Goal: Task Accomplishment & Management: Use online tool/utility

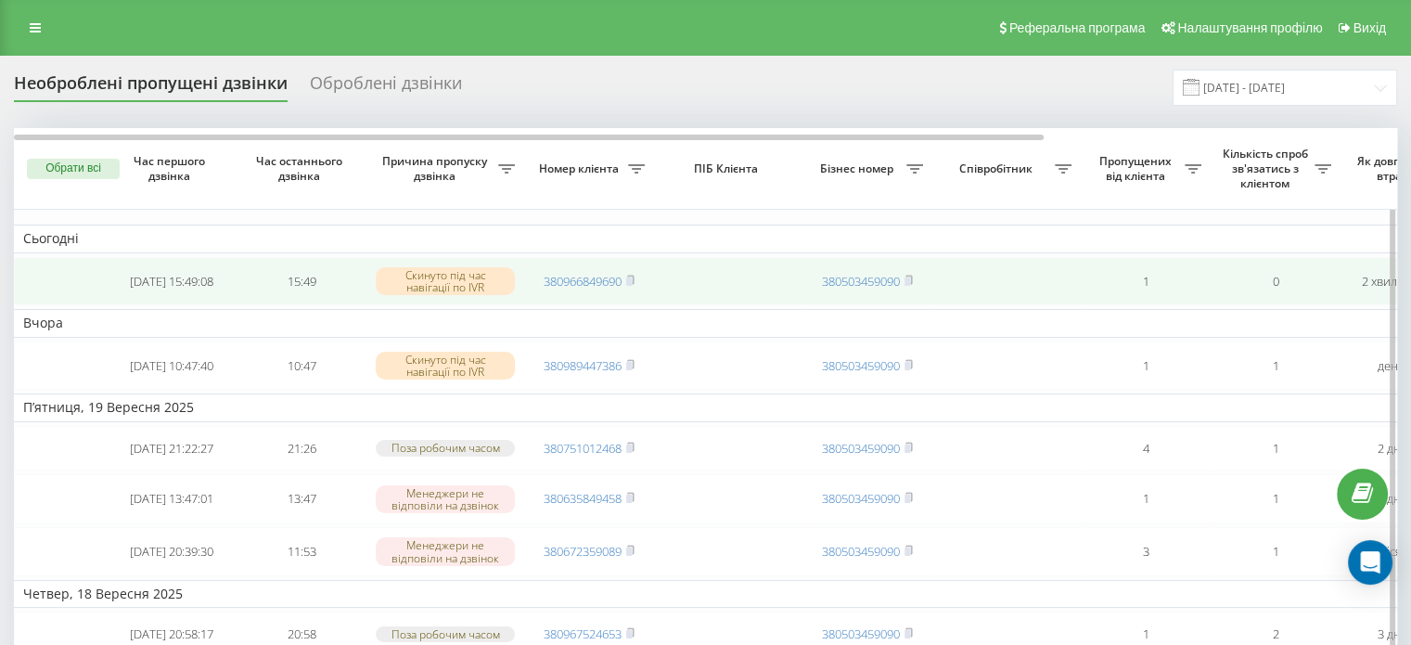
click at [637, 280] on td "380966849690" at bounding box center [589, 281] width 130 height 49
click at [629, 282] on rect at bounding box center [629, 281] width 6 height 8
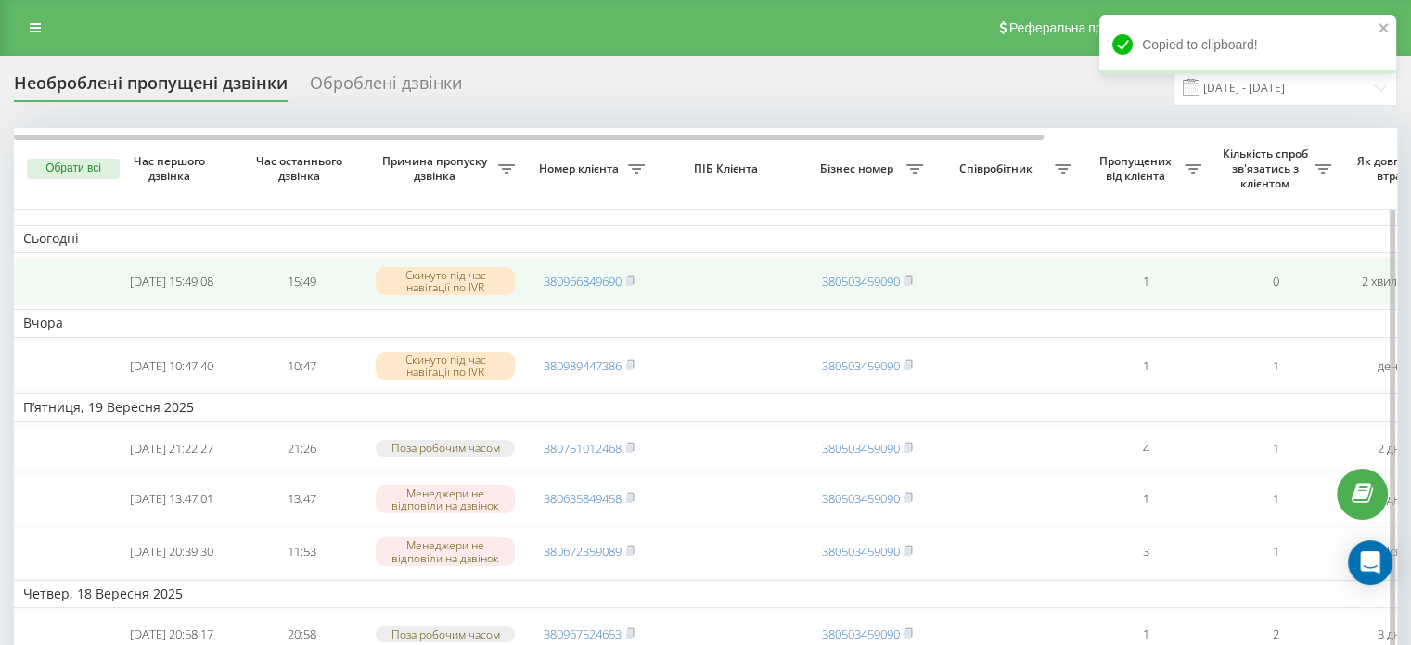
scroll to position [0, 471]
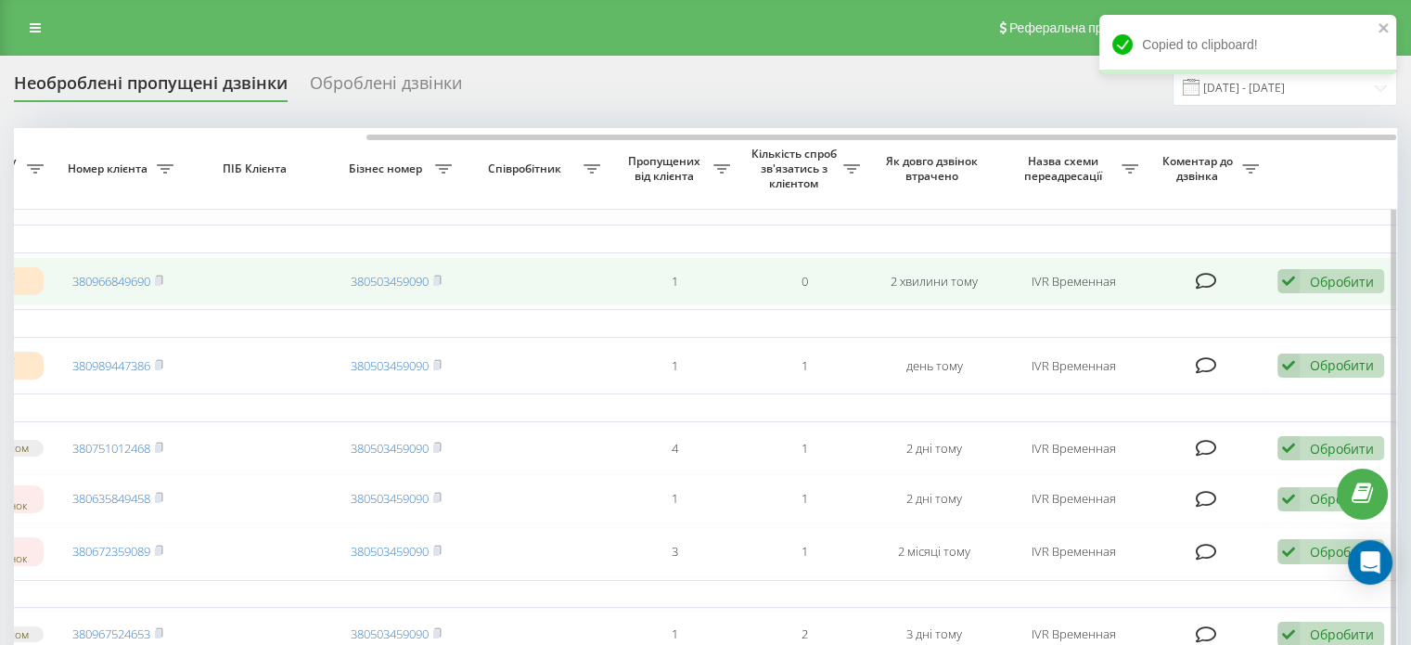
click at [1312, 288] on div "Обробити" at bounding box center [1342, 282] width 64 height 18
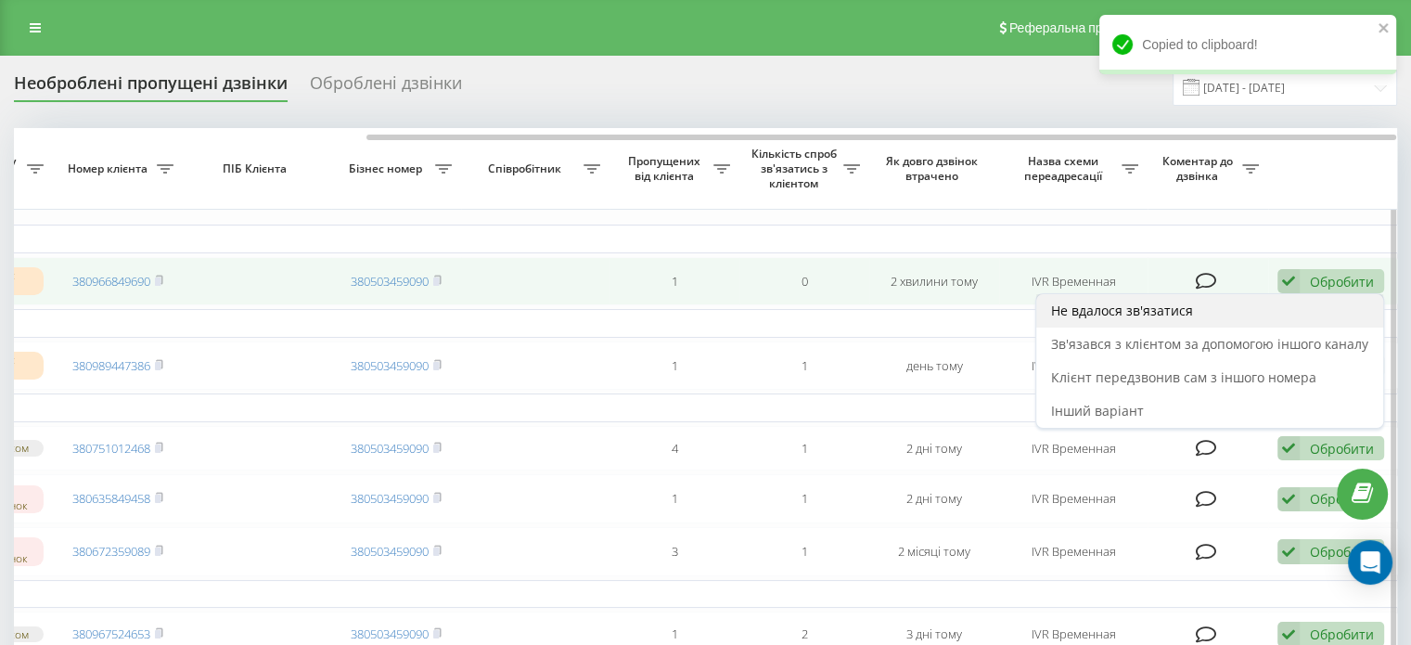
click at [1228, 318] on div "Не вдалося зв'язатися" at bounding box center [1209, 310] width 347 height 33
